Goal: Understand process/instructions: Learn how to perform a task or action

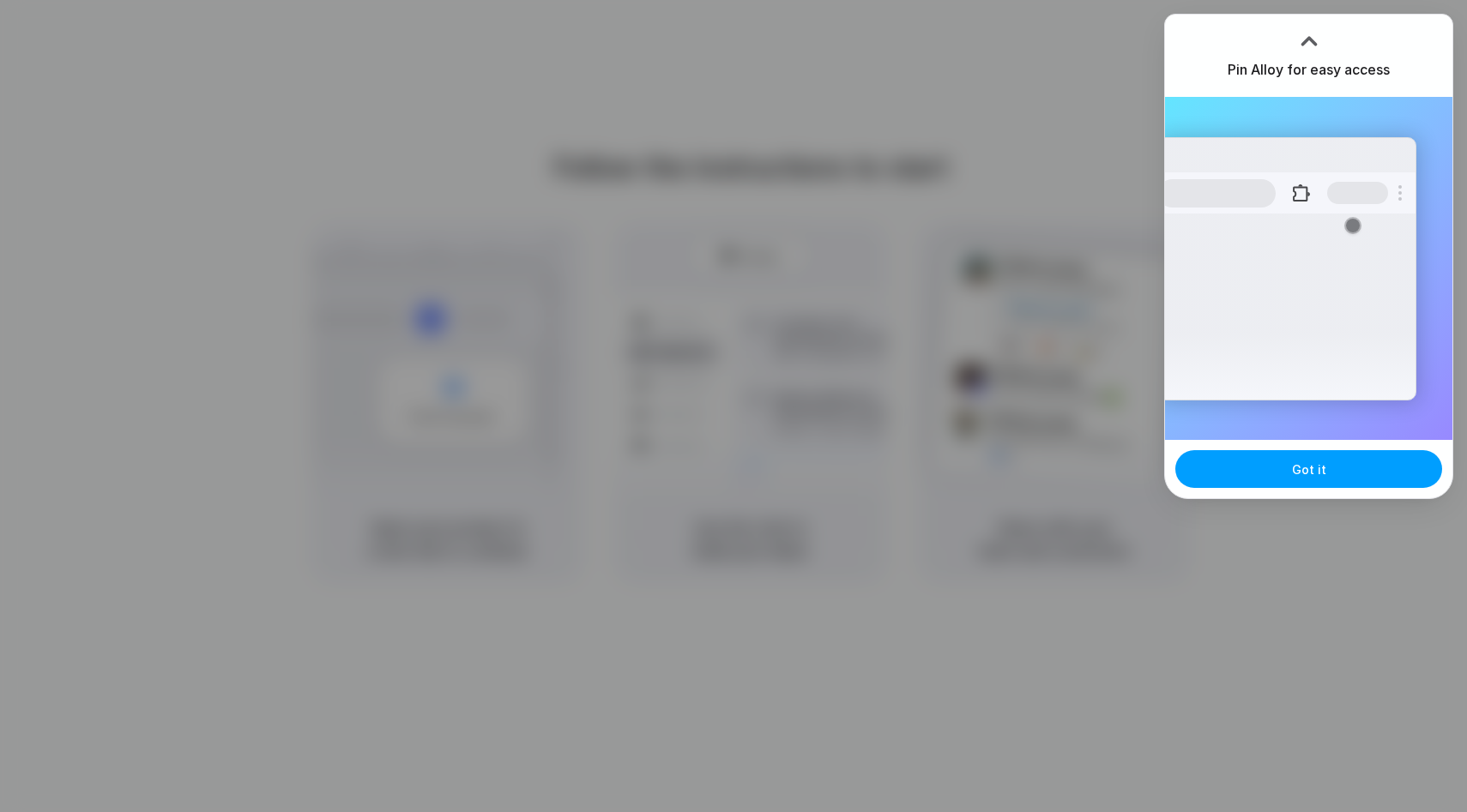
click at [1230, 466] on button "Got it" at bounding box center [1309, 468] width 266 height 37
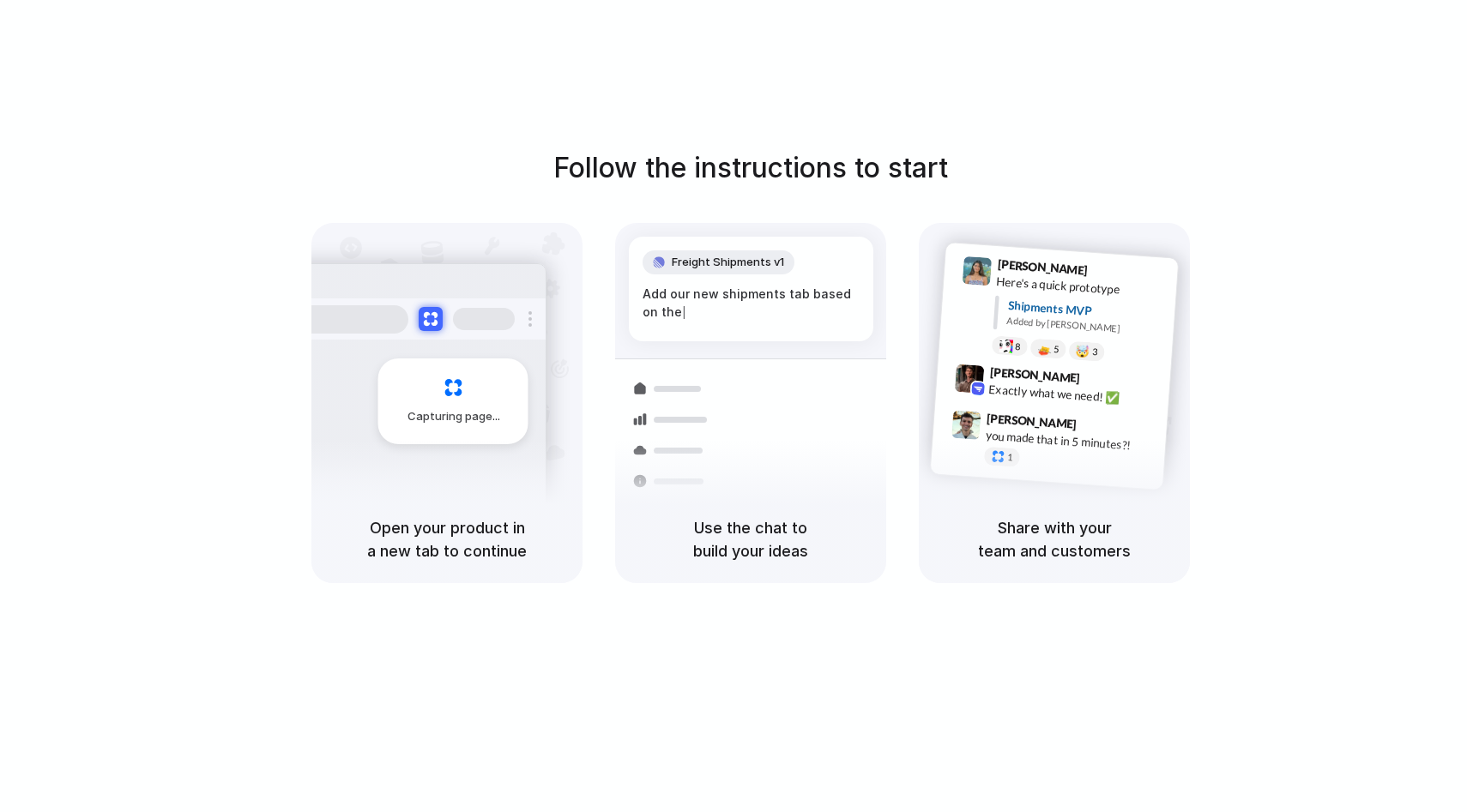
click at [1204, 433] on div "Follow the instructions to start Capturing page Open your product in a new tab …" at bounding box center [750, 366] width 1467 height 436
